Goal: Transaction & Acquisition: Purchase product/service

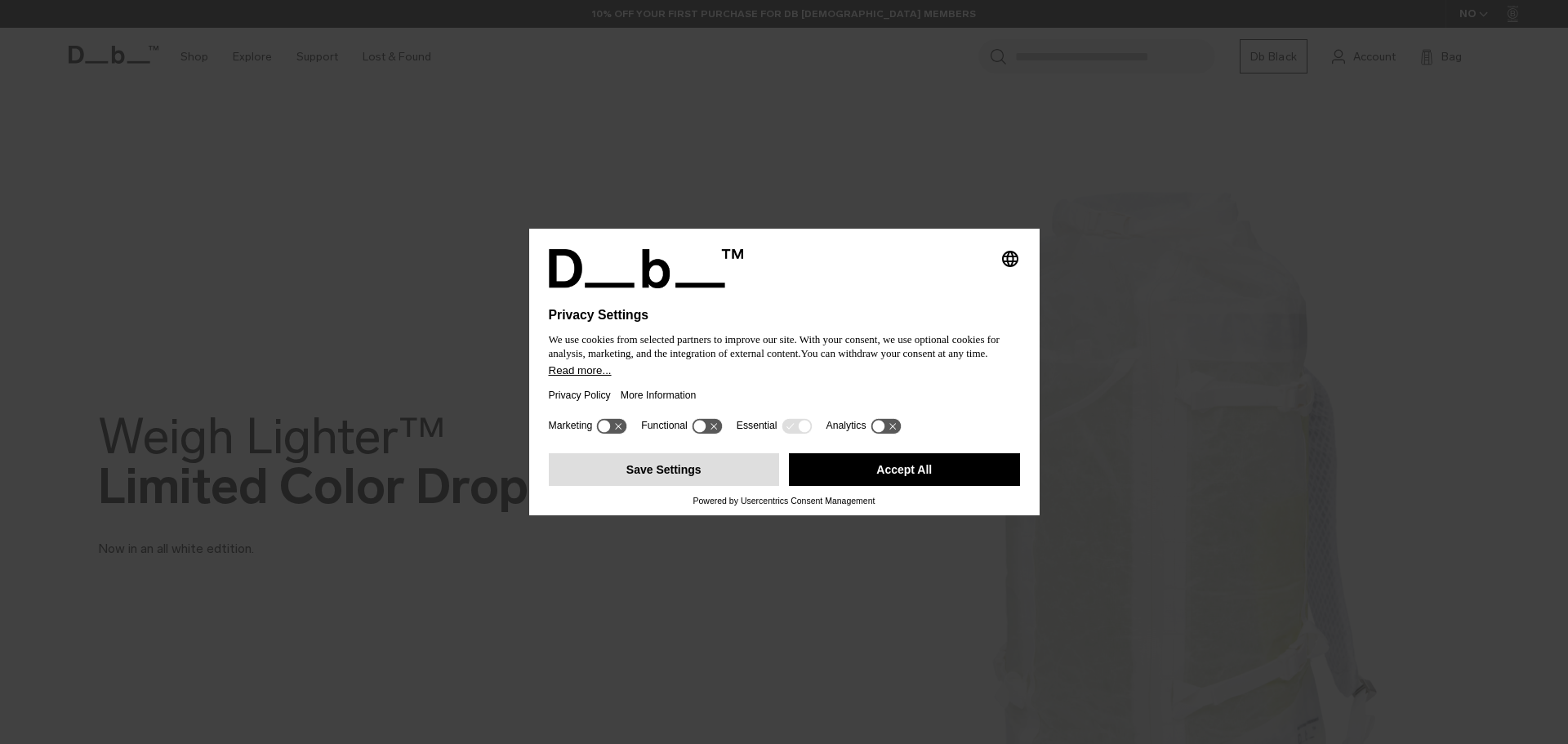
click at [702, 468] on button "Save Settings" at bounding box center [664, 469] width 231 height 33
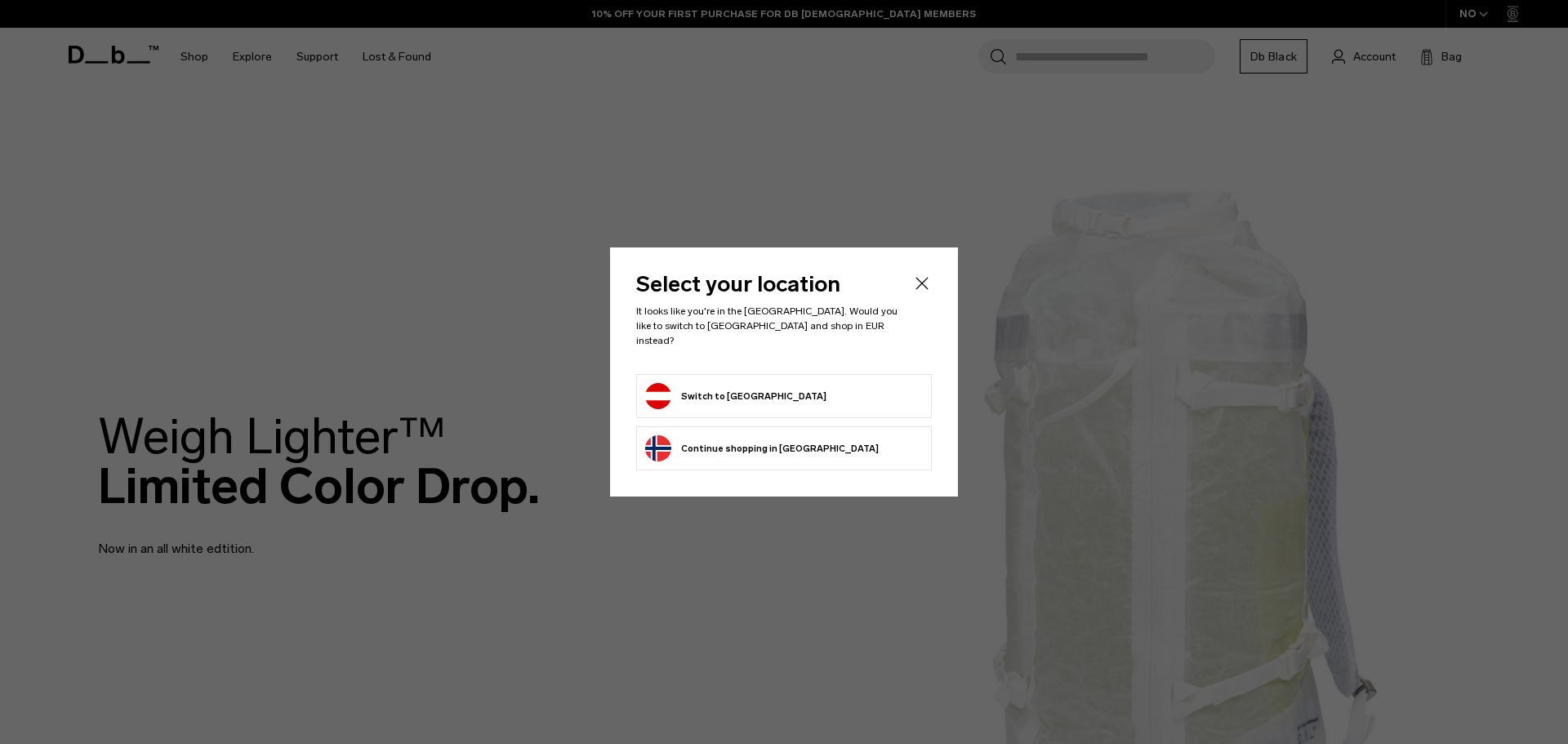
click at [711, 383] on button "Switch to [GEOGRAPHIC_DATA]" at bounding box center [736, 396] width 181 height 26
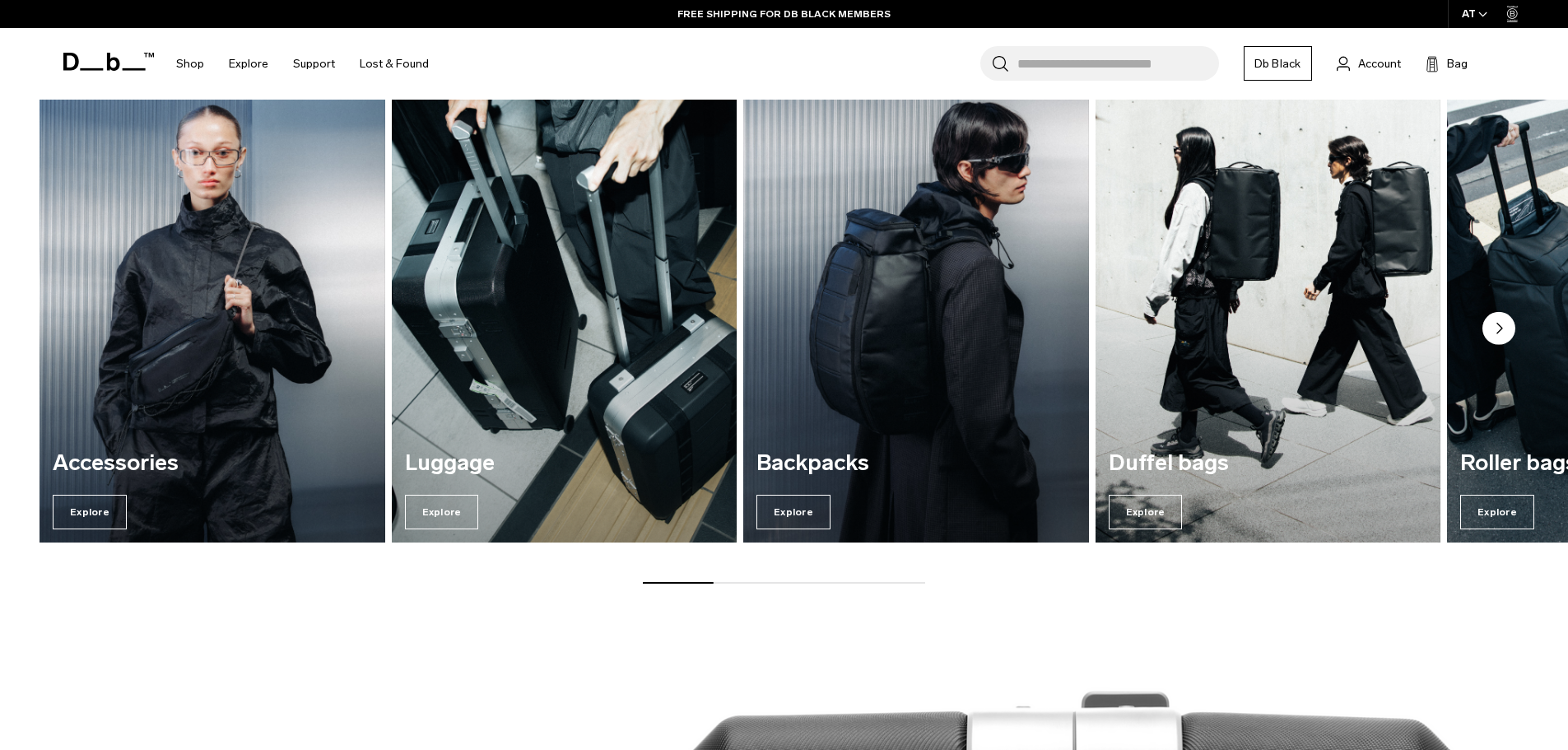
scroll to position [1400, 0]
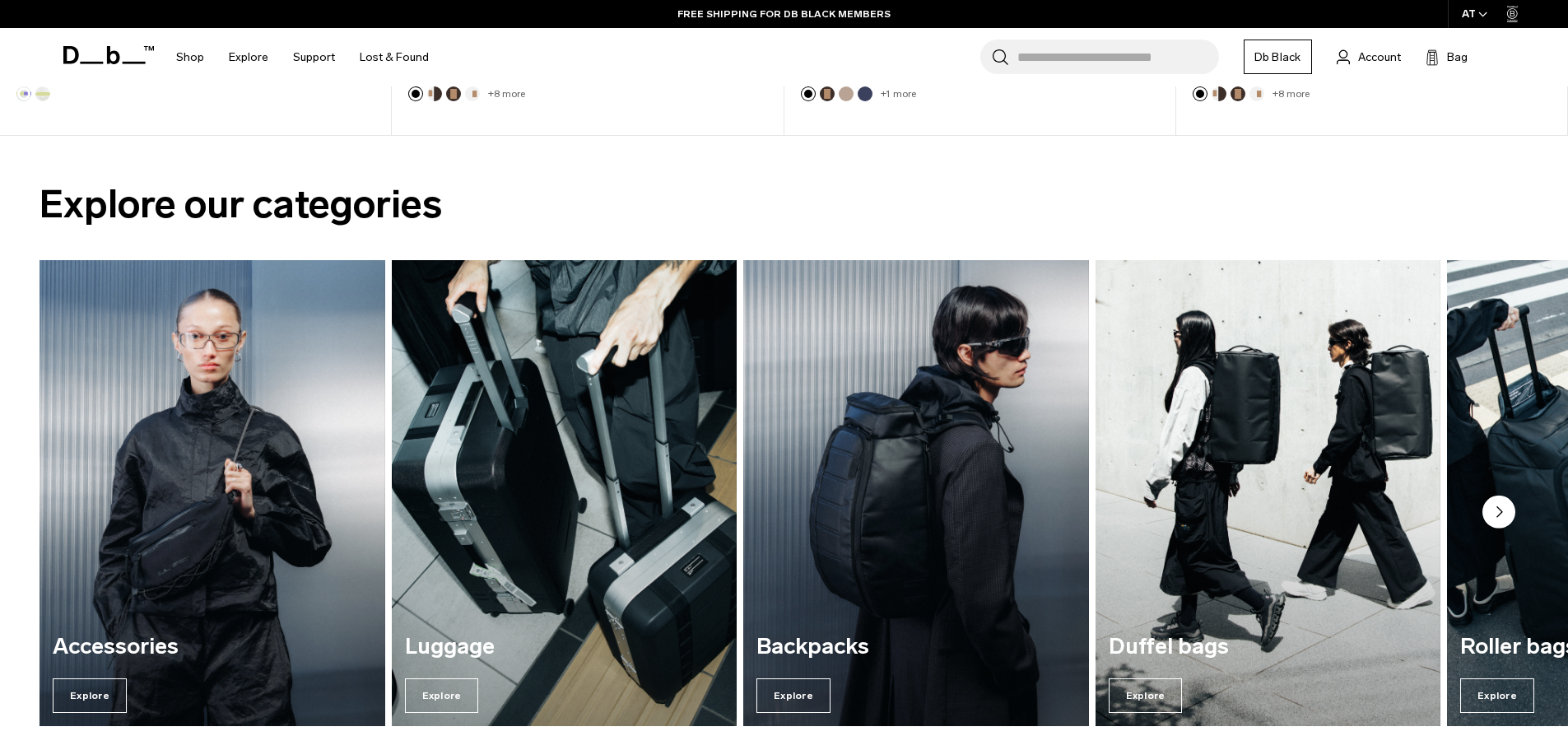
click at [1097, 50] on input "Search for Bags, Luggage..." at bounding box center [1117, 57] width 202 height 35
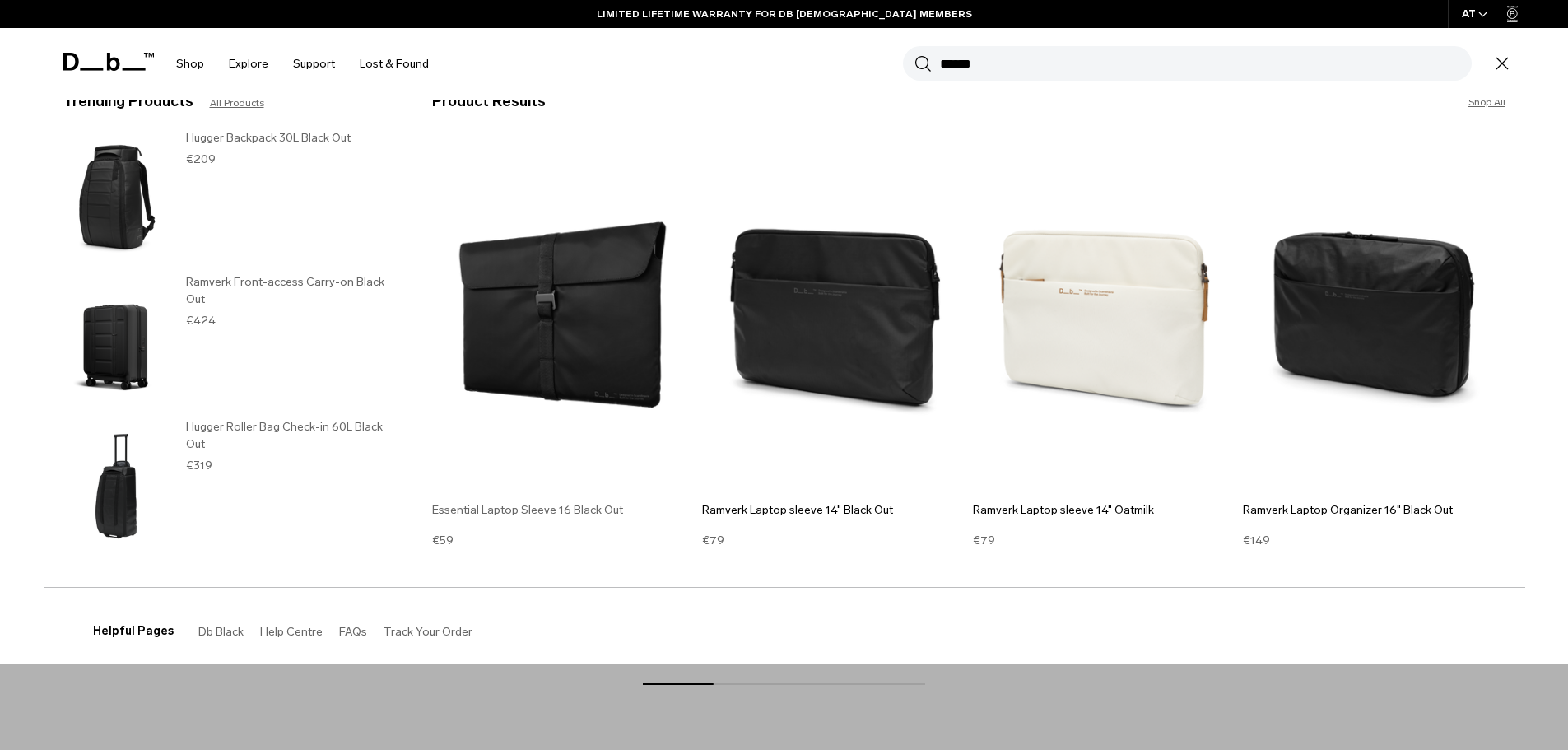
scroll to position [32, 0]
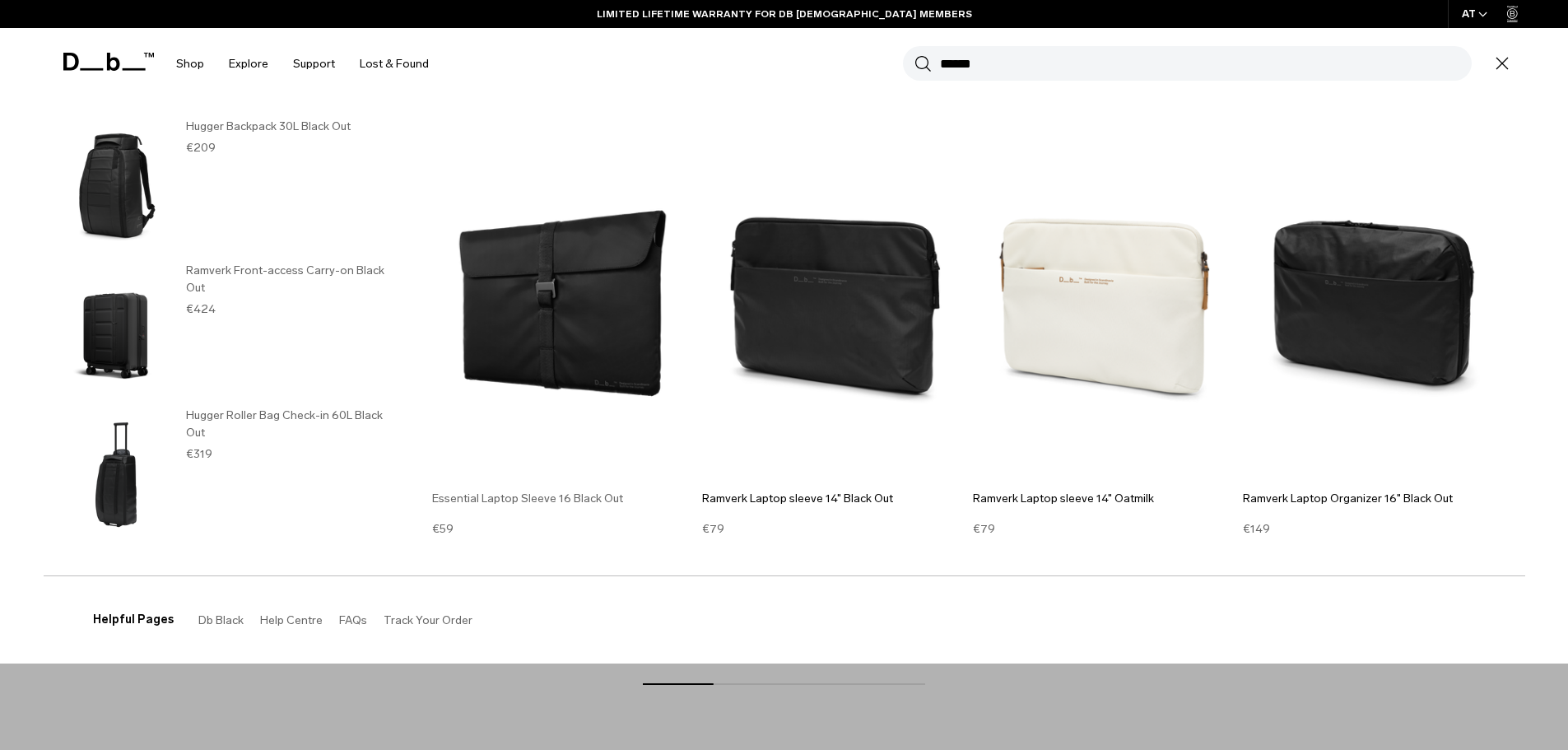
type input "******"
click at [544, 325] on img at bounding box center [562, 303] width 262 height 353
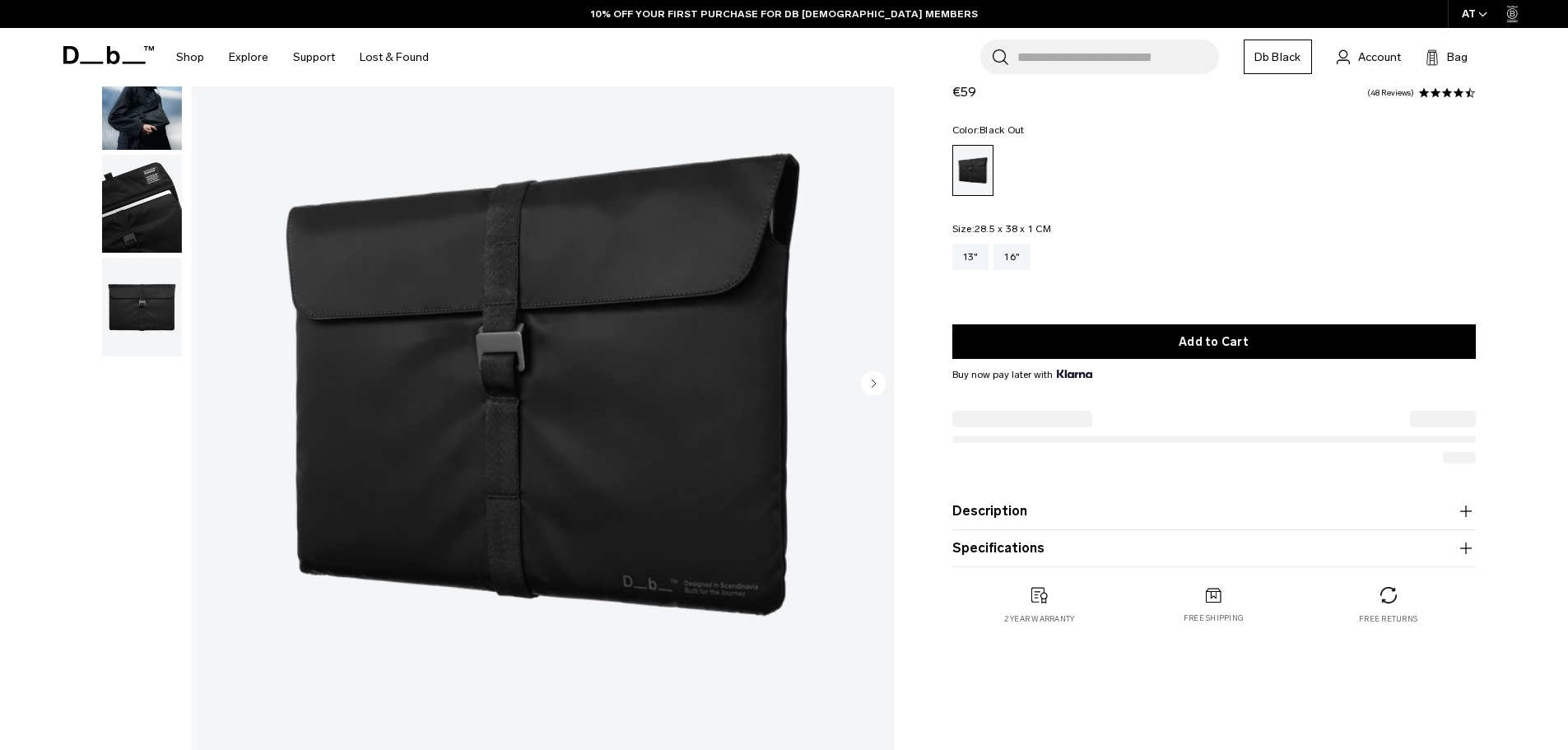
scroll to position [165, 0]
click at [881, 382] on circle "Next slide" at bounding box center [873, 383] width 25 height 25
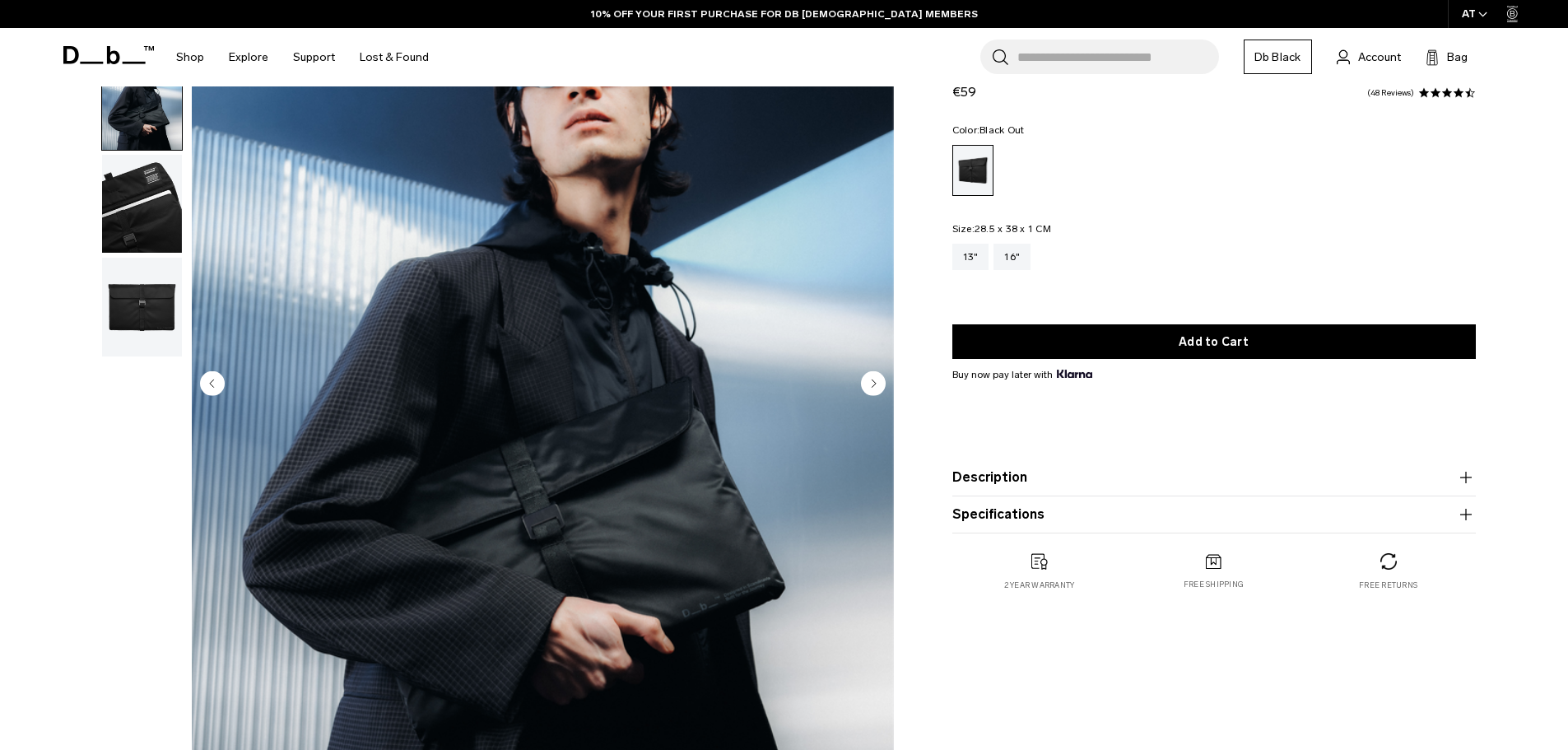
click at [878, 381] on circle "Next slide" at bounding box center [873, 383] width 25 height 25
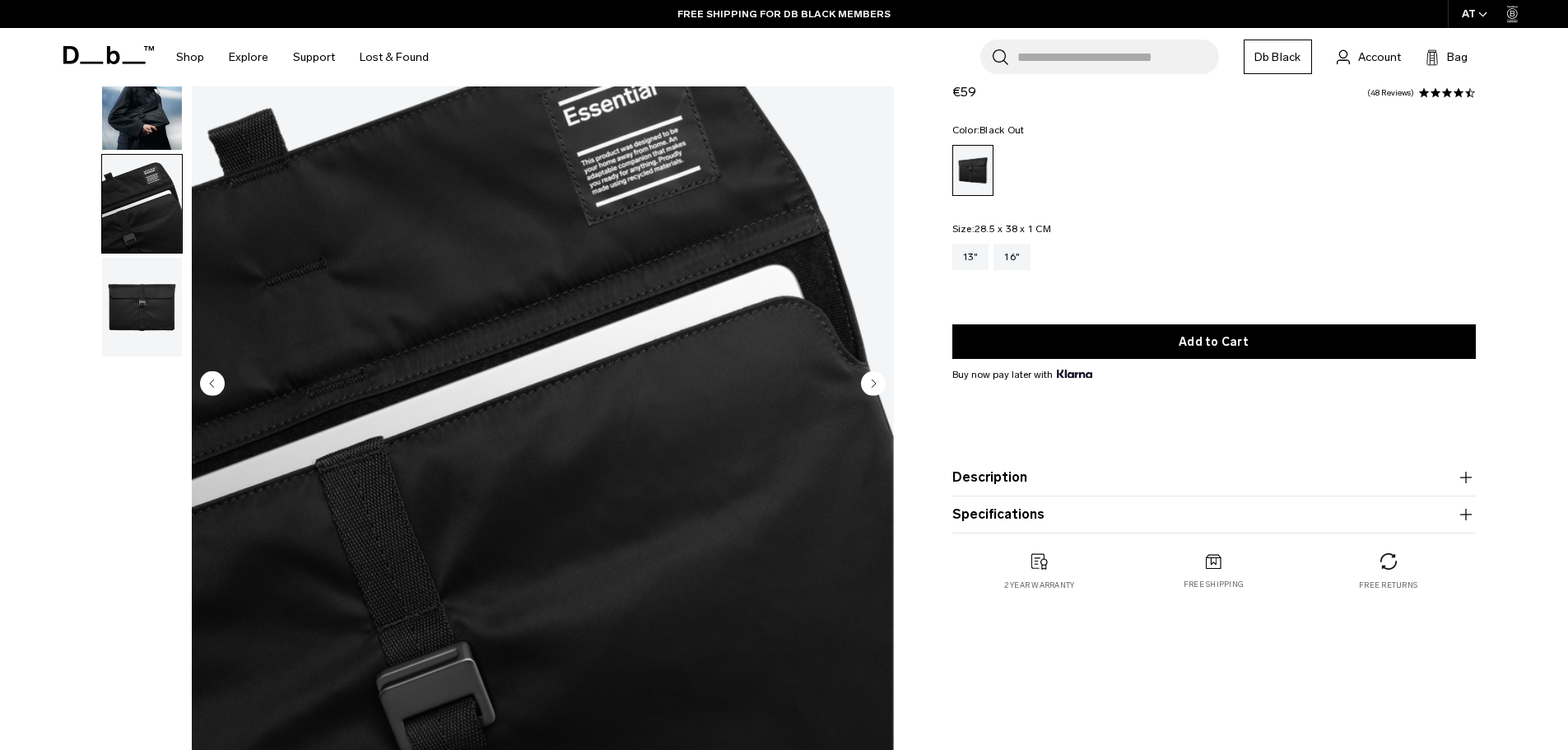
click at [878, 381] on circle "Next slide" at bounding box center [873, 383] width 25 height 25
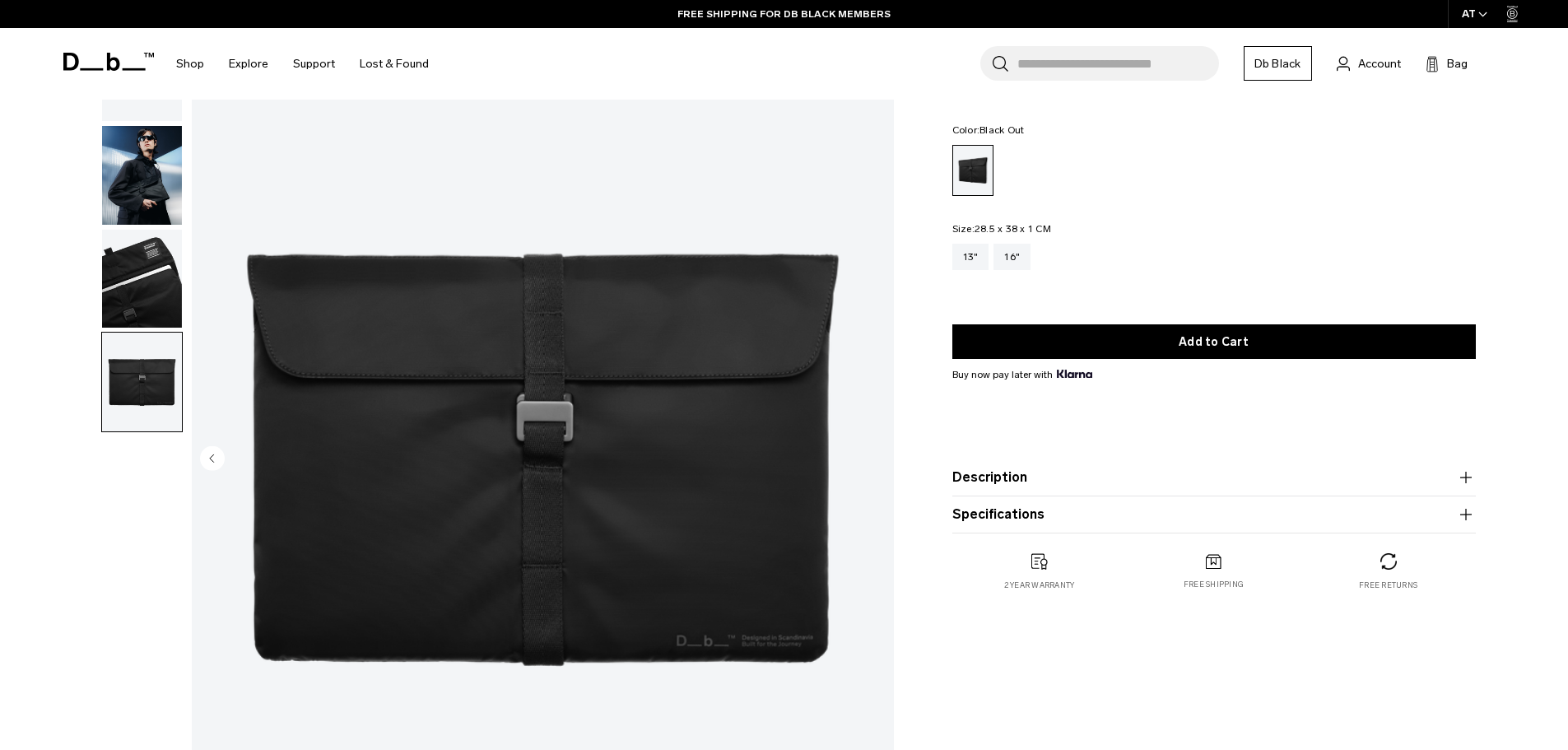
scroll to position [0, 0]
